Goal: Information Seeking & Learning: Find specific fact

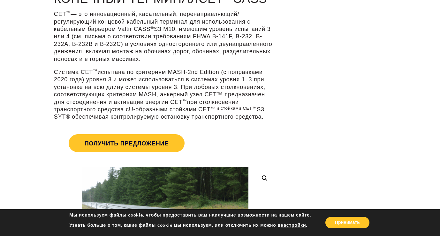
scroll to position [73, 0]
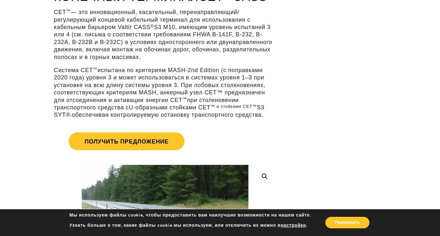
drag, startPoint x: 271, startPoint y: 128, endPoint x: 53, endPoint y: 23, distance: 242.4
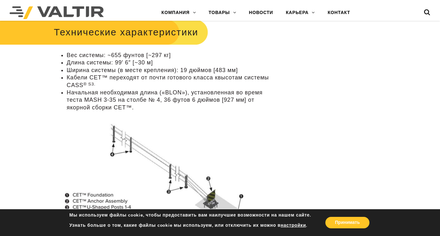
scroll to position [685, 0]
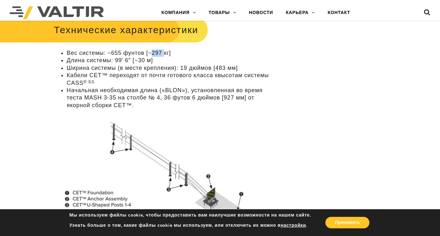
drag, startPoint x: 164, startPoint y: 73, endPoint x: 153, endPoint y: 73, distance: 11.2
click at [153, 56] on font "Вес системы: ~655 фунтов [~297 кг]" at bounding box center [119, 53] width 104 height 6
drag, startPoint x: 170, startPoint y: 73, endPoint x: 154, endPoint y: 73, distance: 16.3
click at [154, 56] on font "Вес системы: ~655 фунтов [~297 кг]" at bounding box center [119, 53] width 104 height 6
copy font "297 кг"
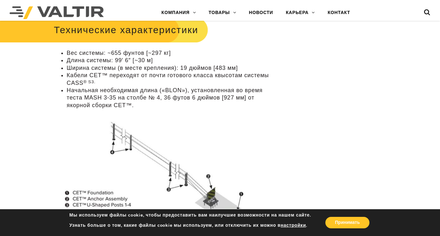
click at [148, 64] on font "Длина системы: 99′ 6″ [~30 м]" at bounding box center [110, 60] width 86 height 6
drag, startPoint x: 152, startPoint y: 81, endPoint x: 141, endPoint y: 81, distance: 11.2
click at [141, 64] on font "Длина системы: 99′ 6″ [~30 м]" at bounding box center [110, 60] width 86 height 6
copy font "30 м"
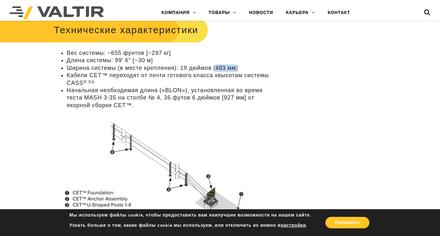
drag, startPoint x: 237, startPoint y: 88, endPoint x: 218, endPoint y: 88, distance: 18.8
click at [218, 71] on font "Ширина системы (в месте крепления): 19 дюймов [483 мм]" at bounding box center [152, 68] width 171 height 6
copy font "483 мм"
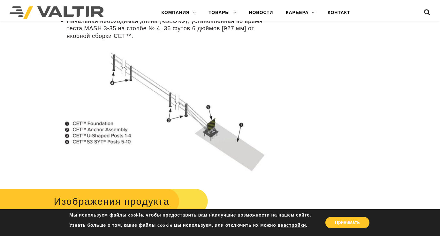
scroll to position [760, 0]
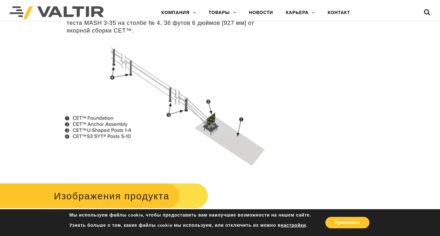
click at [195, 130] on img at bounding box center [165, 103] width 222 height 129
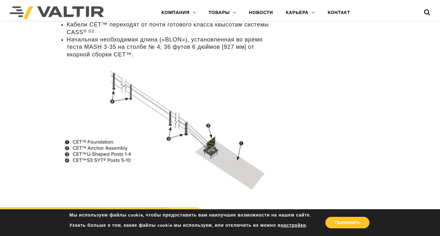
scroll to position [736, 0]
drag, startPoint x: 225, startPoint y: 68, endPoint x: 236, endPoint y: 66, distance: 11.6
click at [236, 57] on font "Начальная необходимая длина («BLON»), установленная во время теста MASH 3-35 на…" at bounding box center [165, 46] width 196 height 21
copy font "927"
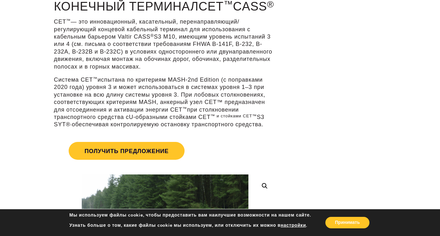
scroll to position [65, 0]
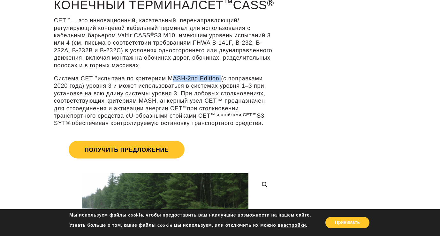
drag, startPoint x: 226, startPoint y: 92, endPoint x: 175, endPoint y: 91, distance: 50.8
click at [175, 91] on font "испытана по критериям MASH-2nd Edition (с поправками 2020 года) уровня 3 и може…" at bounding box center [159, 93] width 211 height 36
drag, startPoint x: 175, startPoint y: 91, endPoint x: 113, endPoint y: 98, distance: 62.4
click at [113, 98] on font "испытана по критериям MASH-2nd Edition (с поправками 2020 года) уровня 3 и може…" at bounding box center [159, 93] width 211 height 36
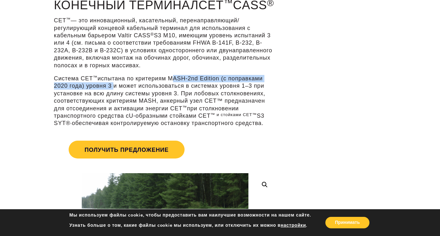
copy font "MASH-2nd Edition (с поправками 2020 года) уровня 3"
